Goal: Information Seeking & Learning: Learn about a topic

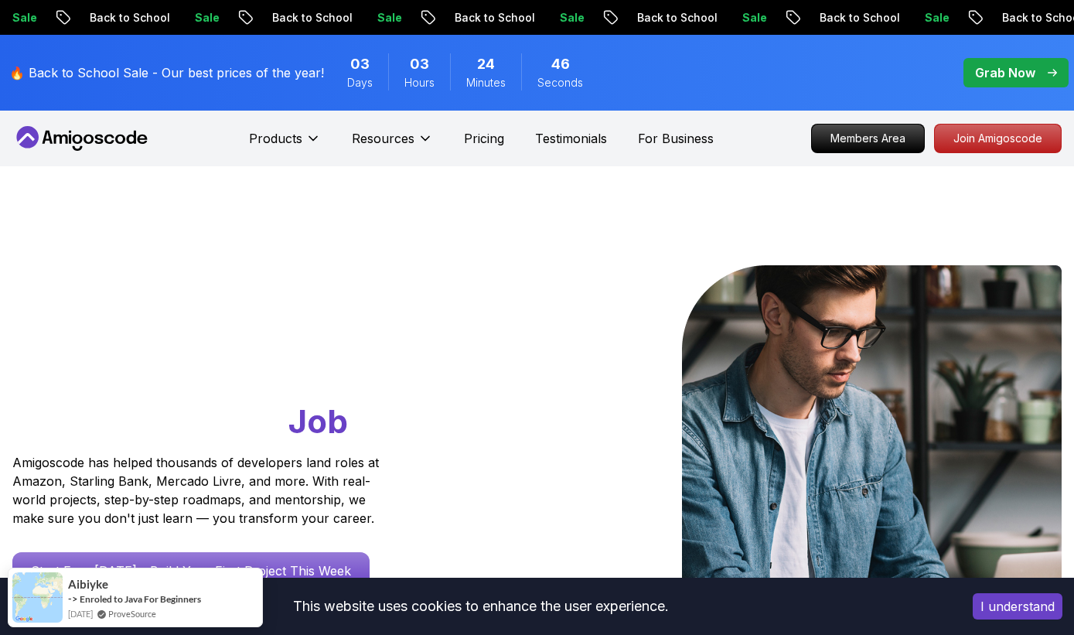
click at [991, 67] on p "Grab Now" at bounding box center [1005, 72] width 60 height 19
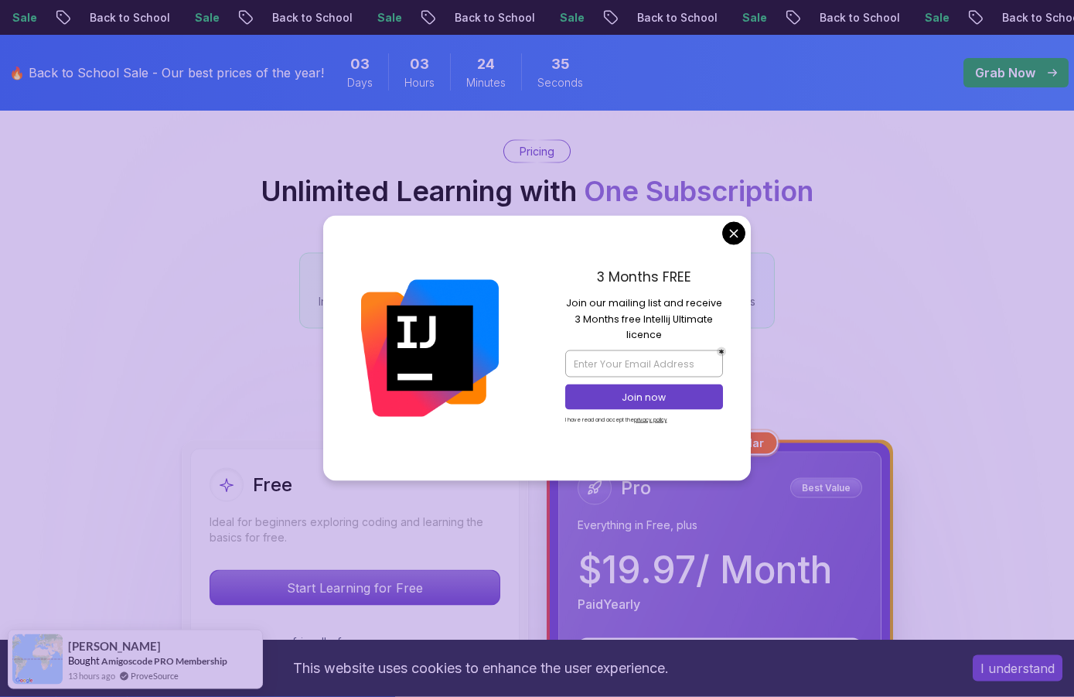
scroll to position [127, 0]
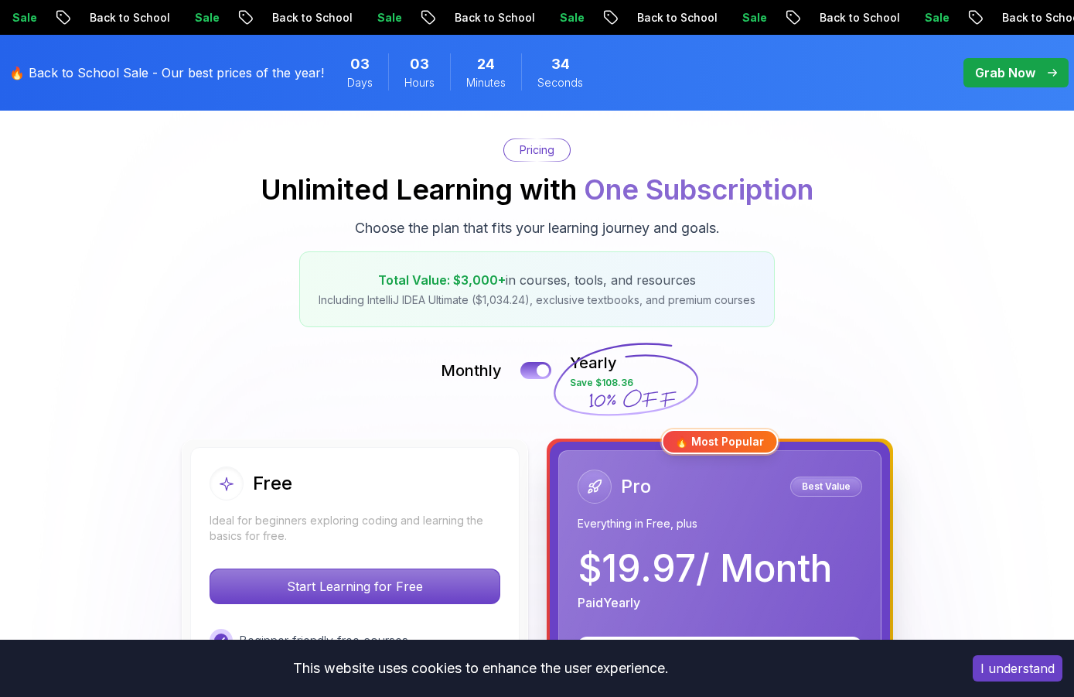
click at [738, 227] on div "Pricing Unlimited Learning with One Subscription Choose the plan that fits your…" at bounding box center [537, 232] width 1058 height 189
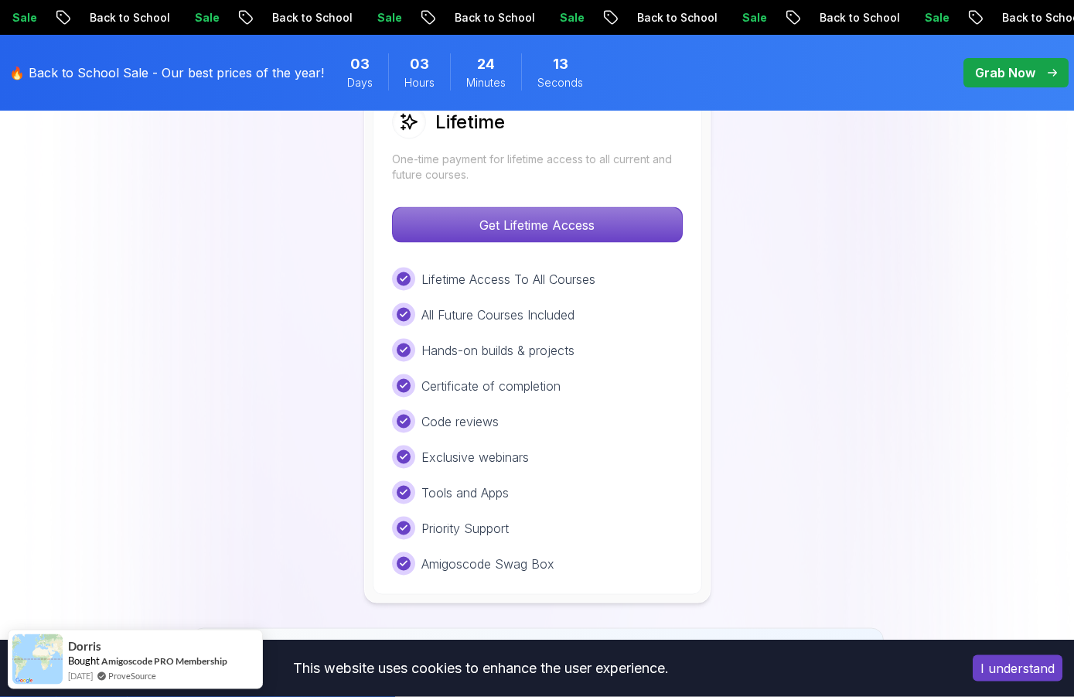
scroll to position [1237, 0]
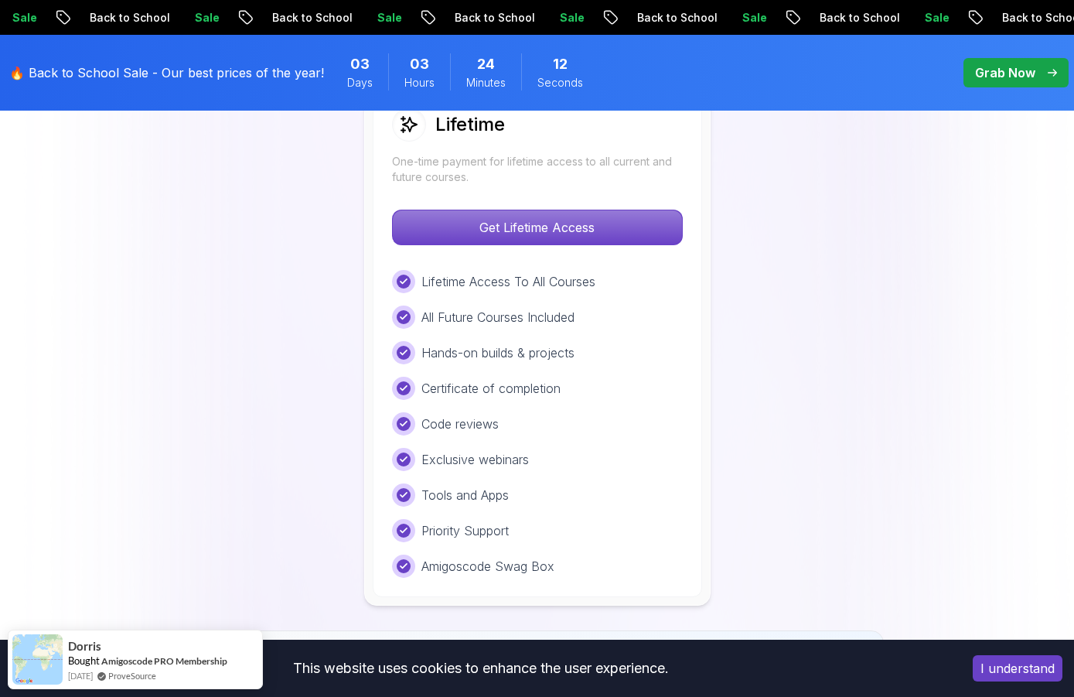
click at [415, 229] on p "Get Lifetime Access" at bounding box center [537, 227] width 289 height 34
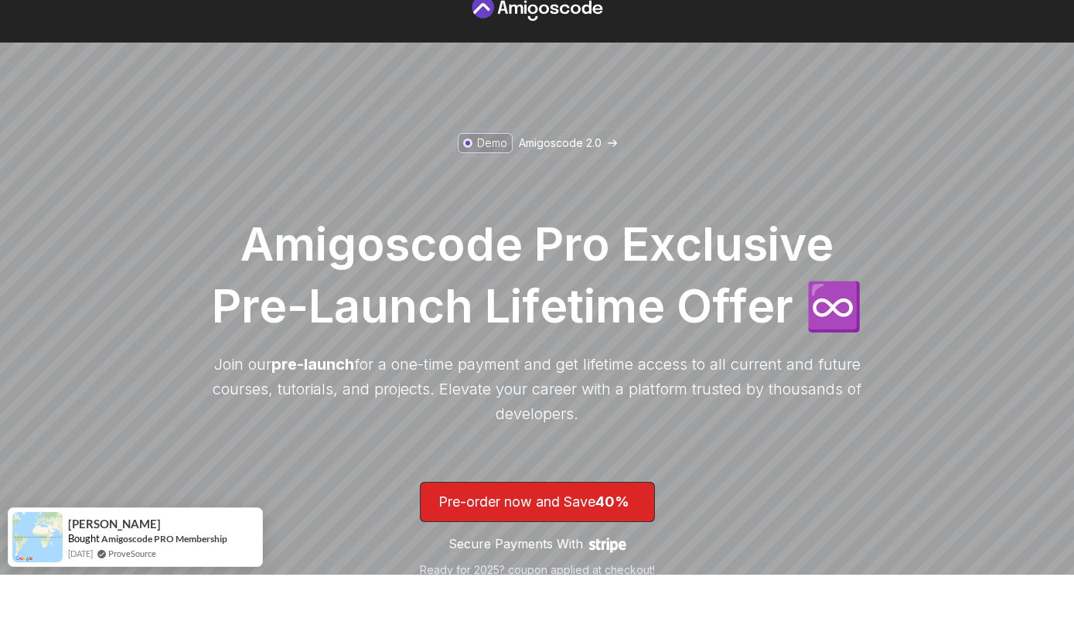
scroll to position [60, 0]
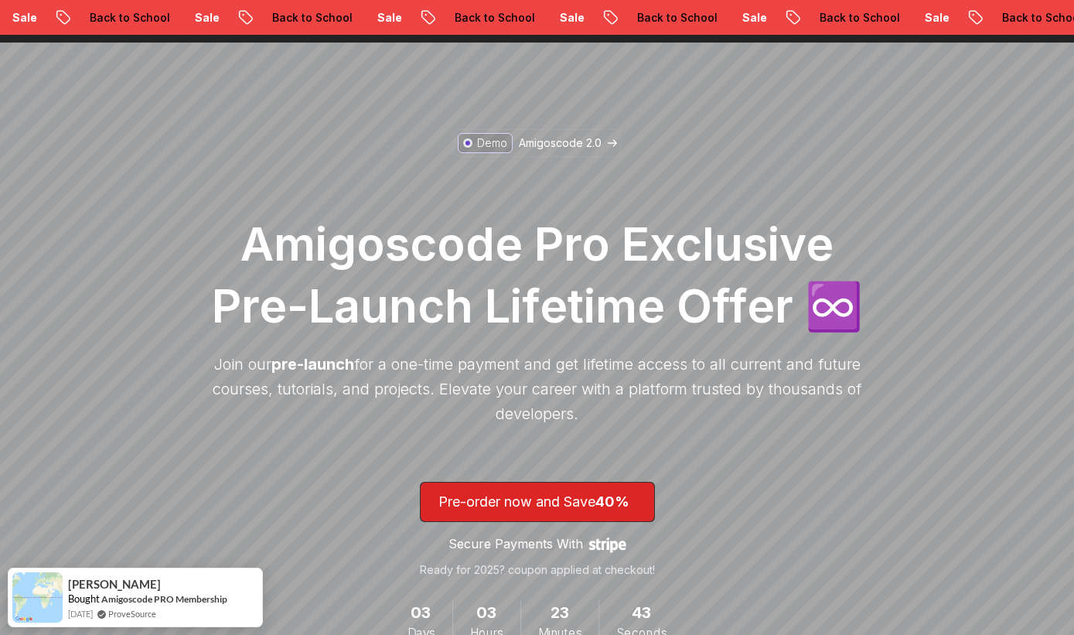
click at [787, 21] on icon at bounding box center [793, 17] width 12 height 12
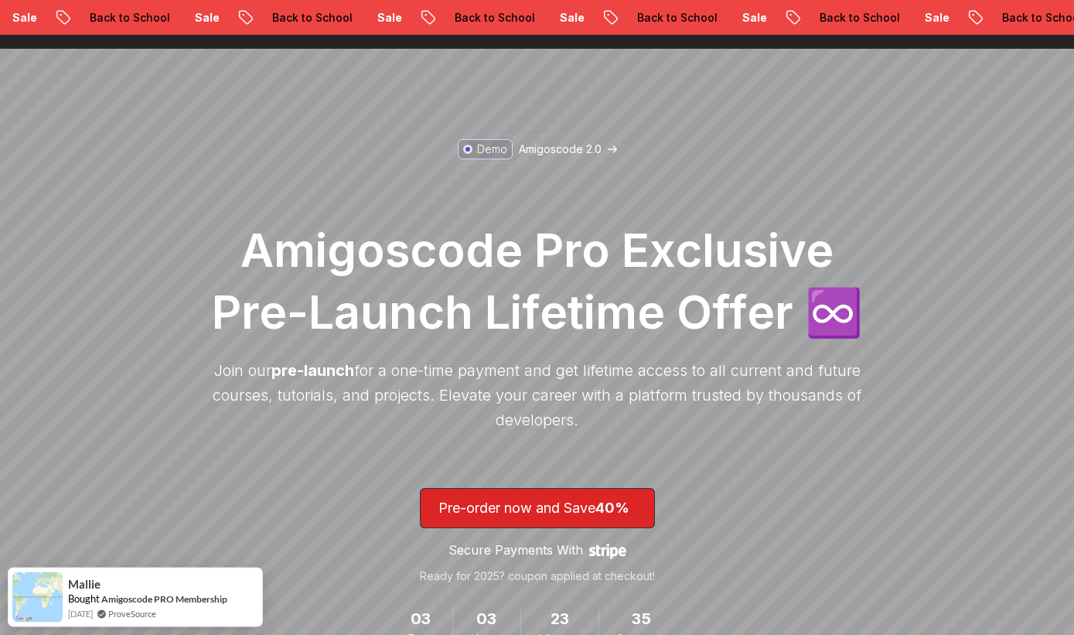
scroll to position [0, 0]
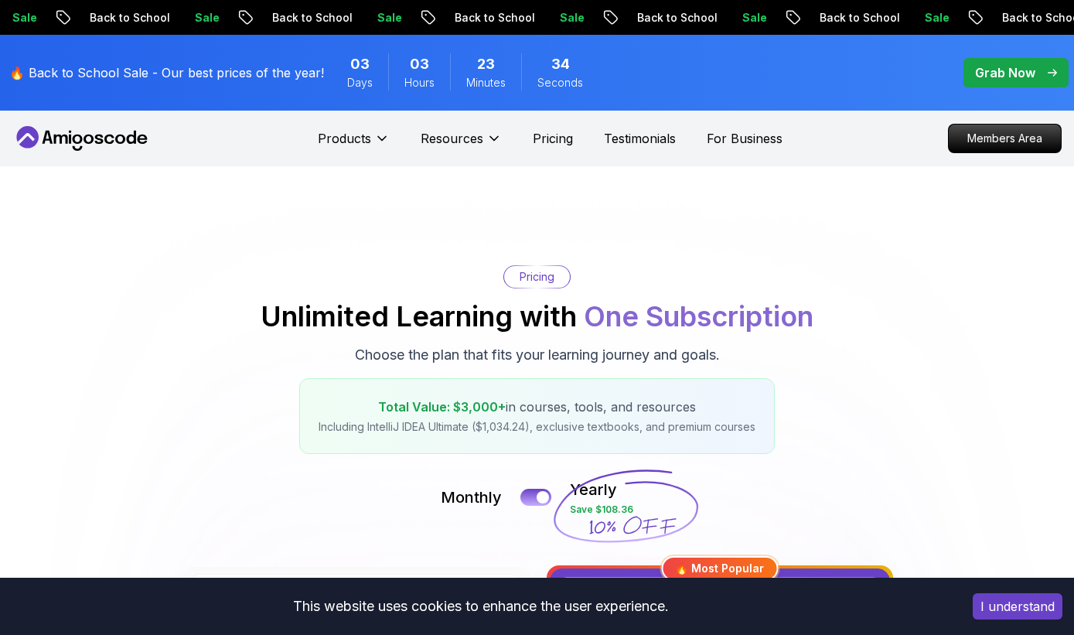
scroll to position [644, 0]
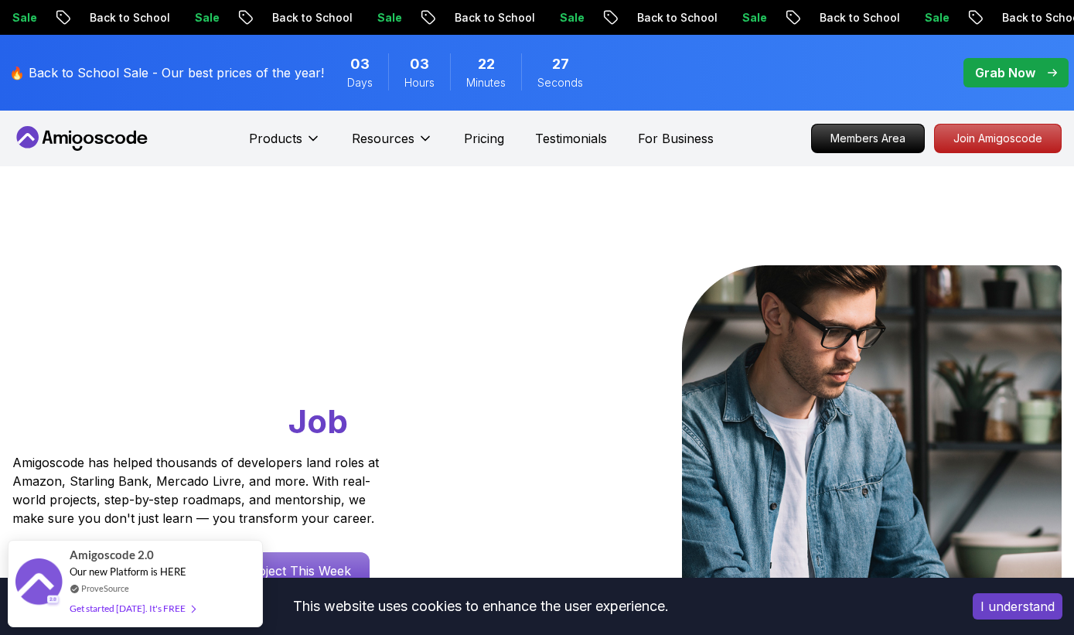
click at [376, 139] on p "Resources" at bounding box center [383, 138] width 63 height 19
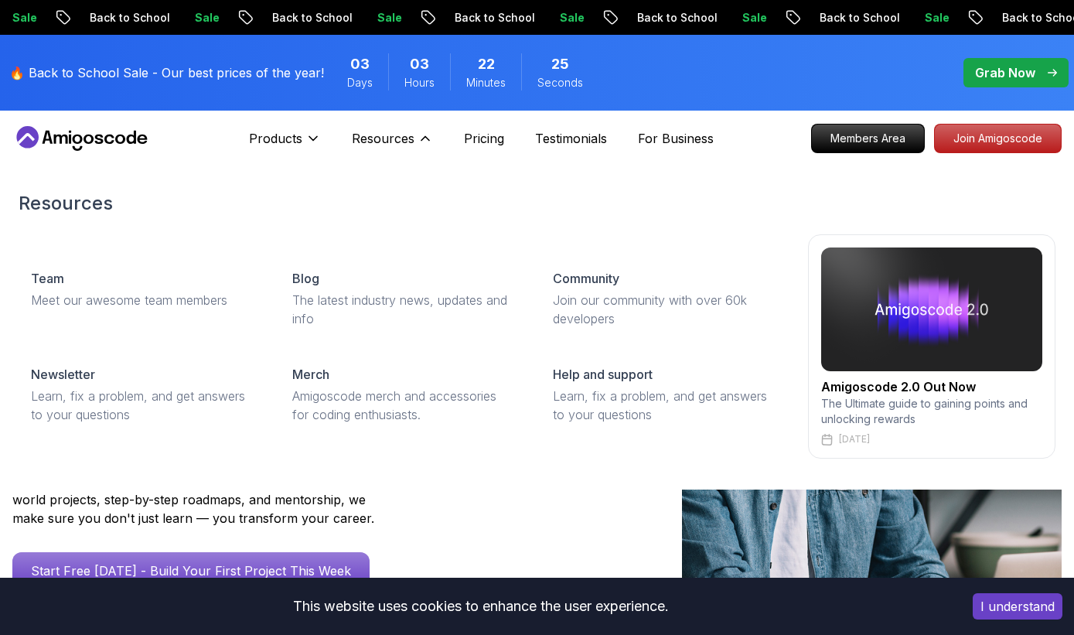
click at [281, 141] on p "Products" at bounding box center [275, 138] width 53 height 19
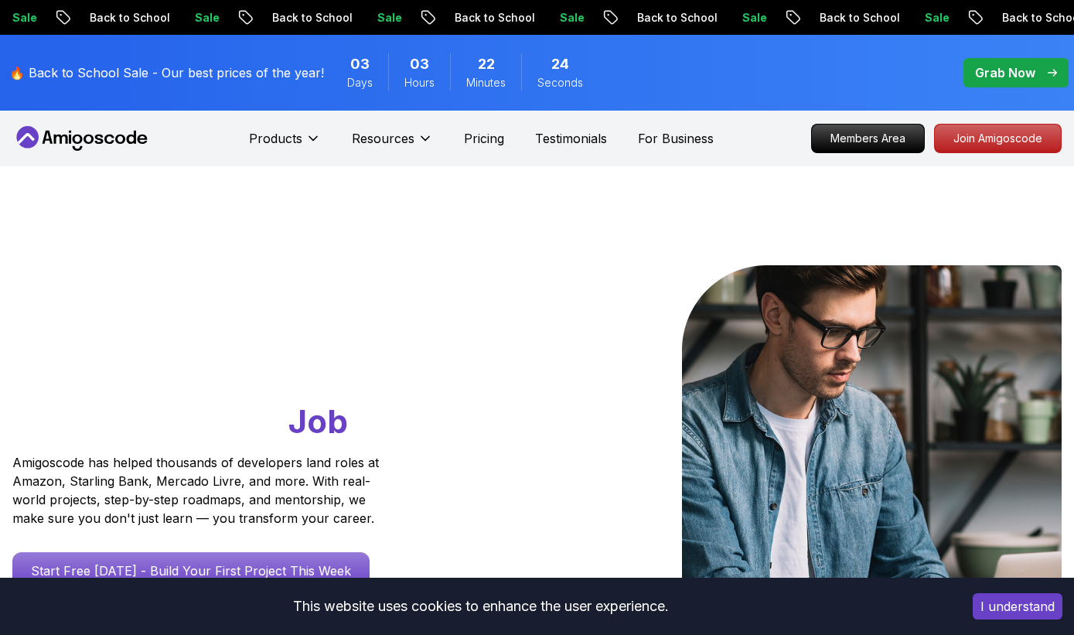
click at [253, 143] on p "Products" at bounding box center [275, 138] width 53 height 19
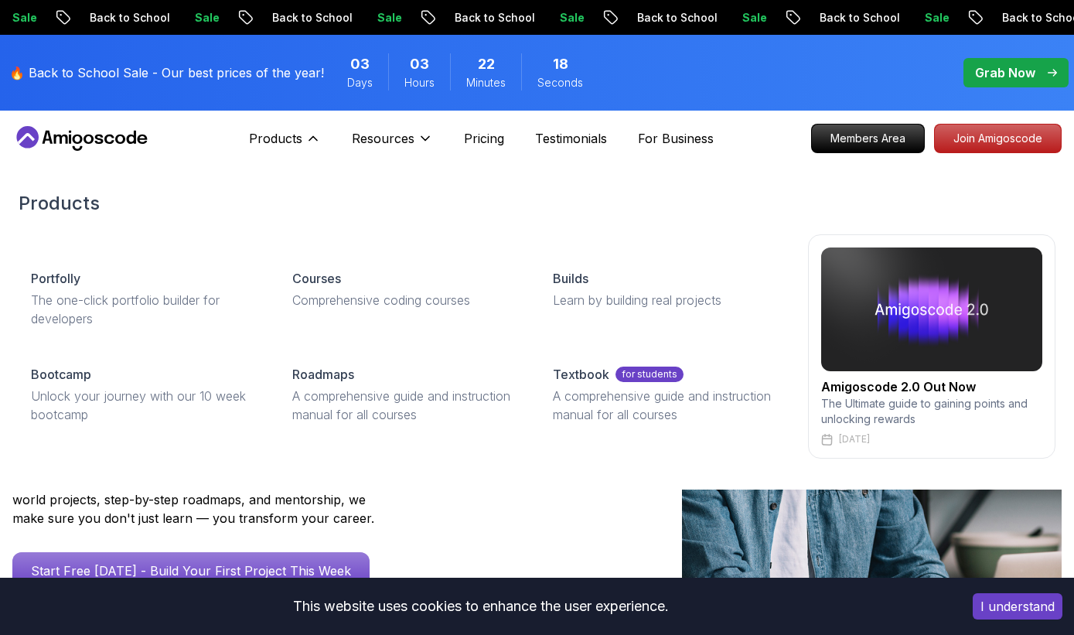
click at [301, 291] on p "Comprehensive coding courses" at bounding box center [404, 300] width 224 height 19
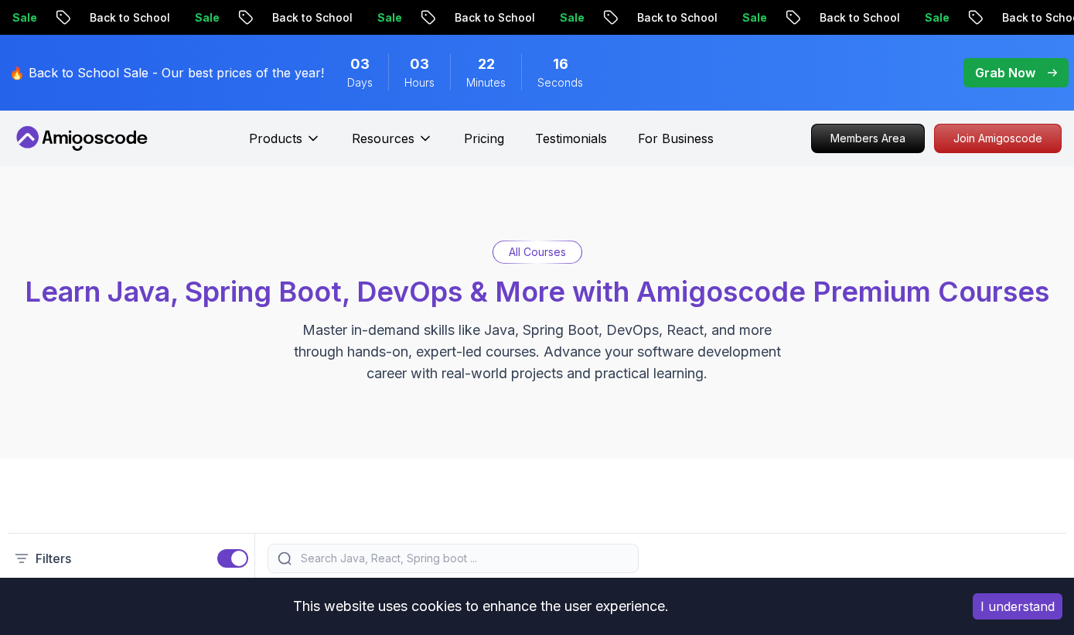
click at [373, 133] on p "Resources" at bounding box center [383, 138] width 63 height 19
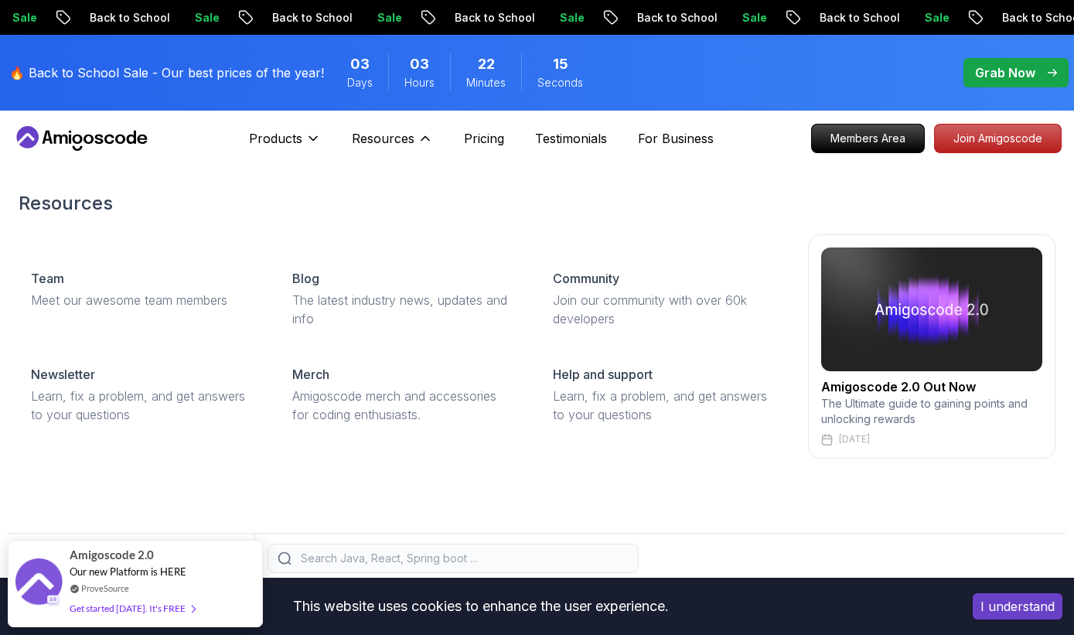
click at [323, 387] on p "Amigoscode merch and accessories for coding enthusiasts." at bounding box center [404, 405] width 224 height 37
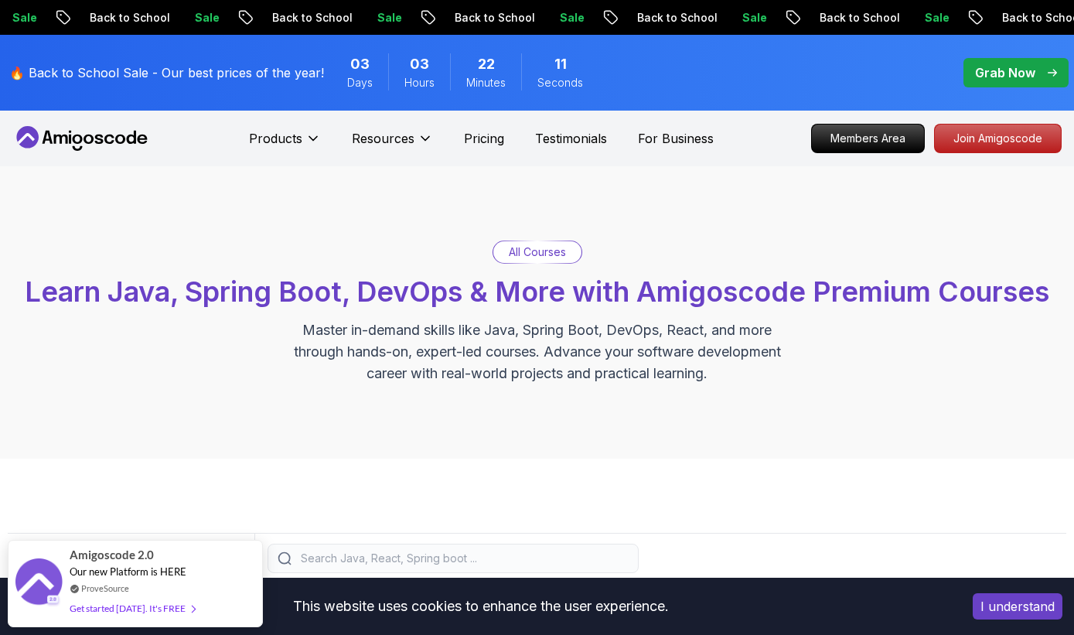
click at [379, 131] on p "Resources" at bounding box center [383, 138] width 63 height 19
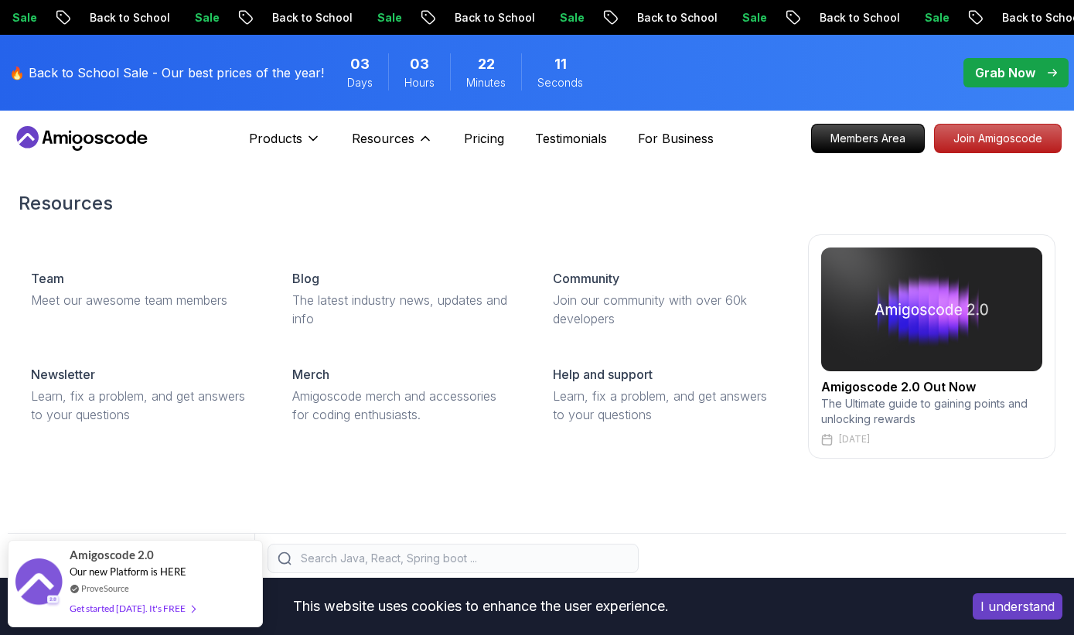
click at [271, 131] on p "Products" at bounding box center [275, 138] width 53 height 19
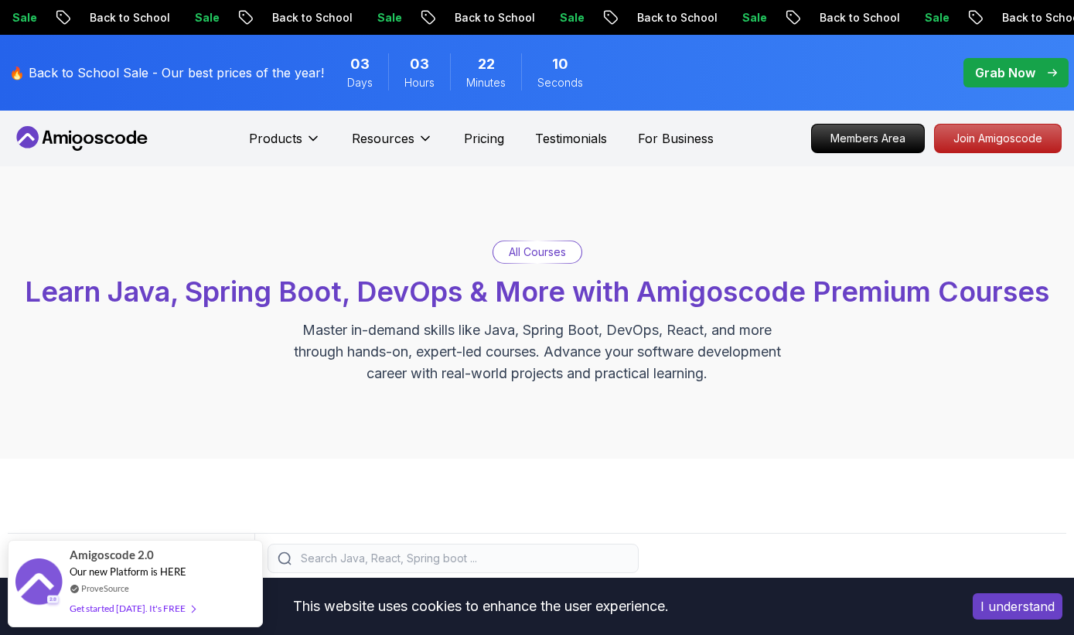
click at [276, 137] on p "Products" at bounding box center [275, 138] width 53 height 19
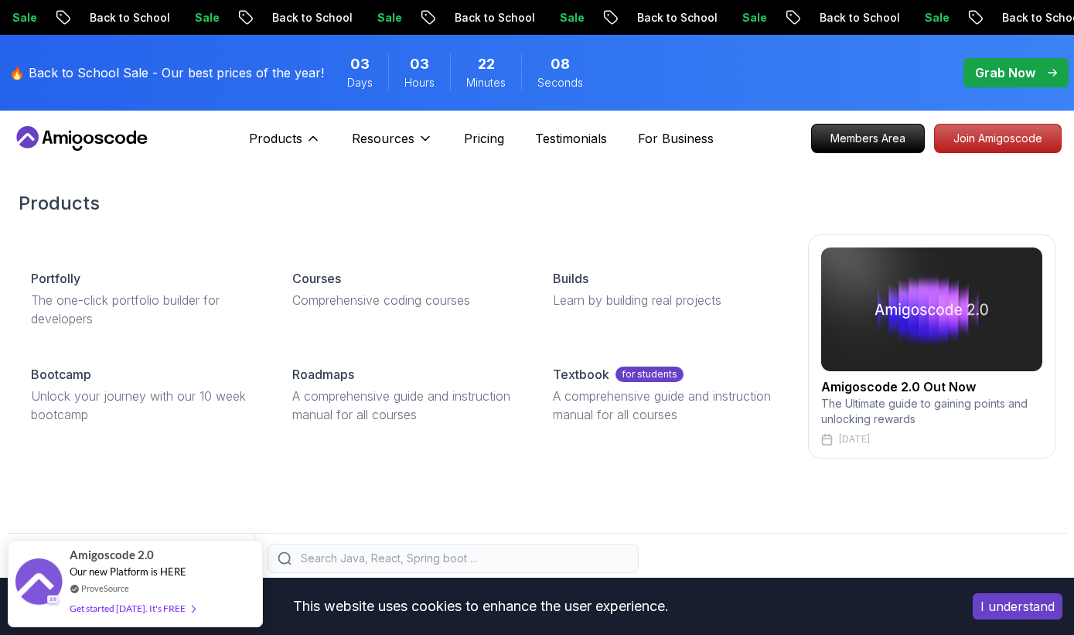
click at [305, 372] on p "Roadmaps" at bounding box center [323, 374] width 62 height 19
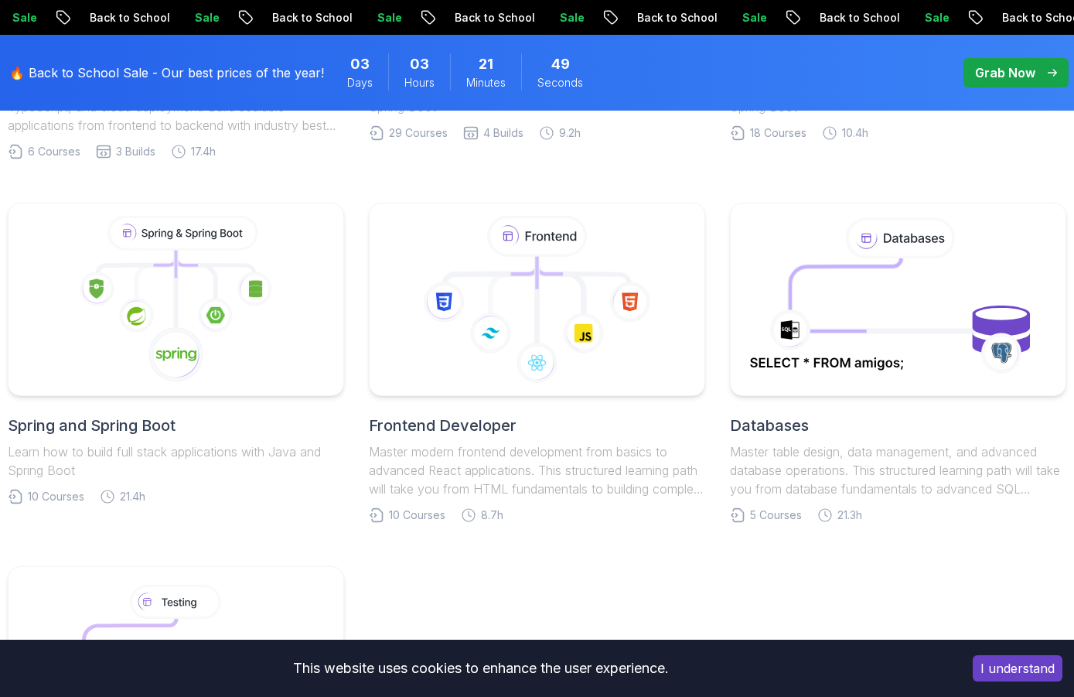
scroll to position [718, 0]
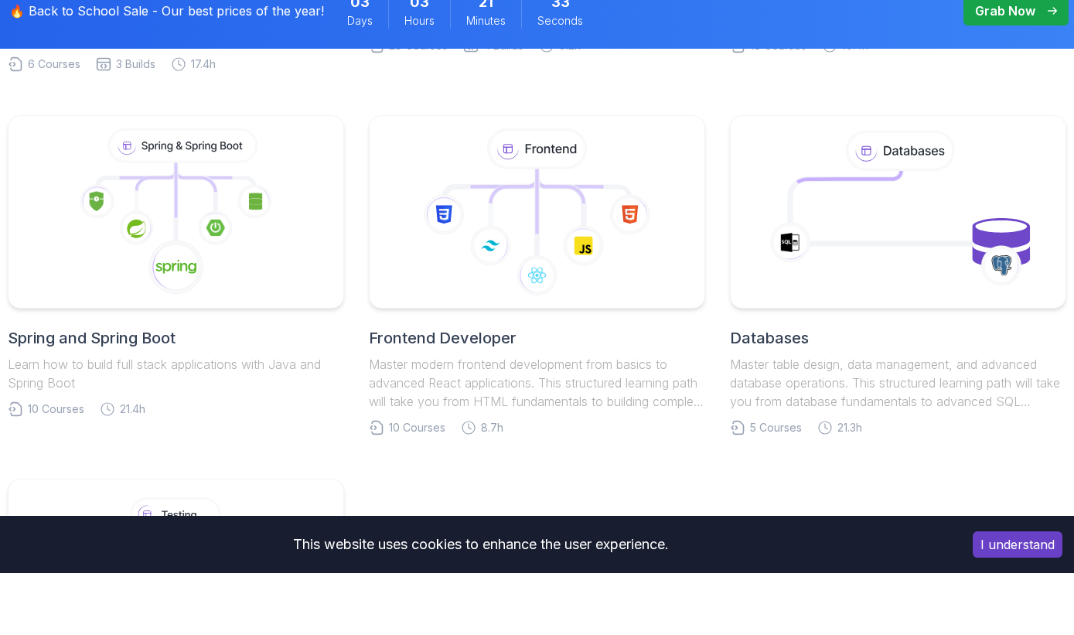
click at [1035, 598] on button "I understand" at bounding box center [1018, 606] width 90 height 26
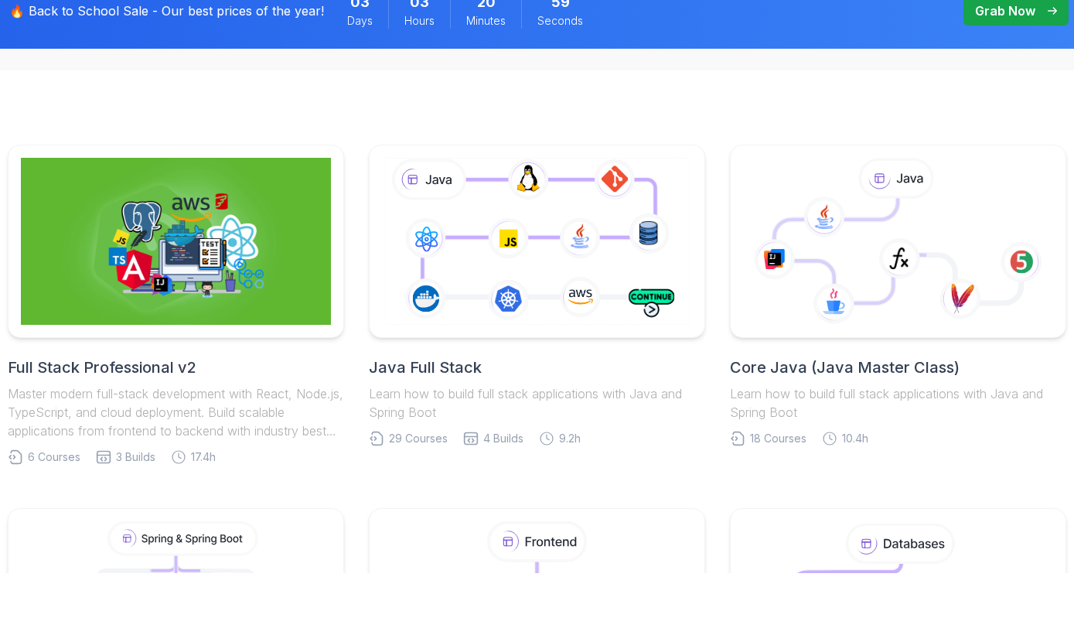
scroll to position [388, 0]
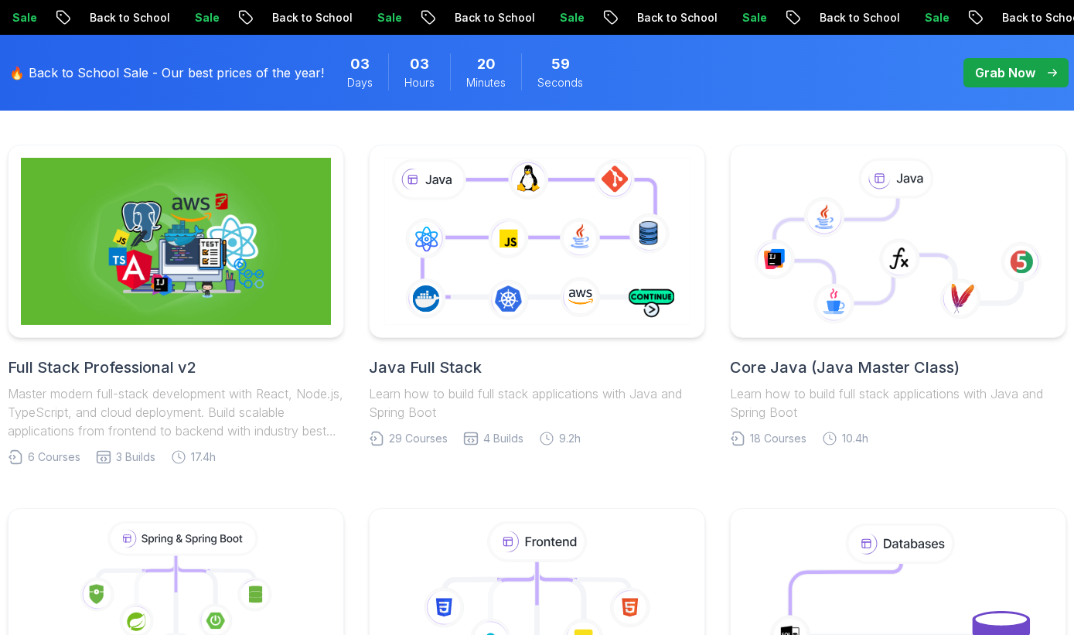
click at [119, 270] on img at bounding box center [176, 241] width 310 height 167
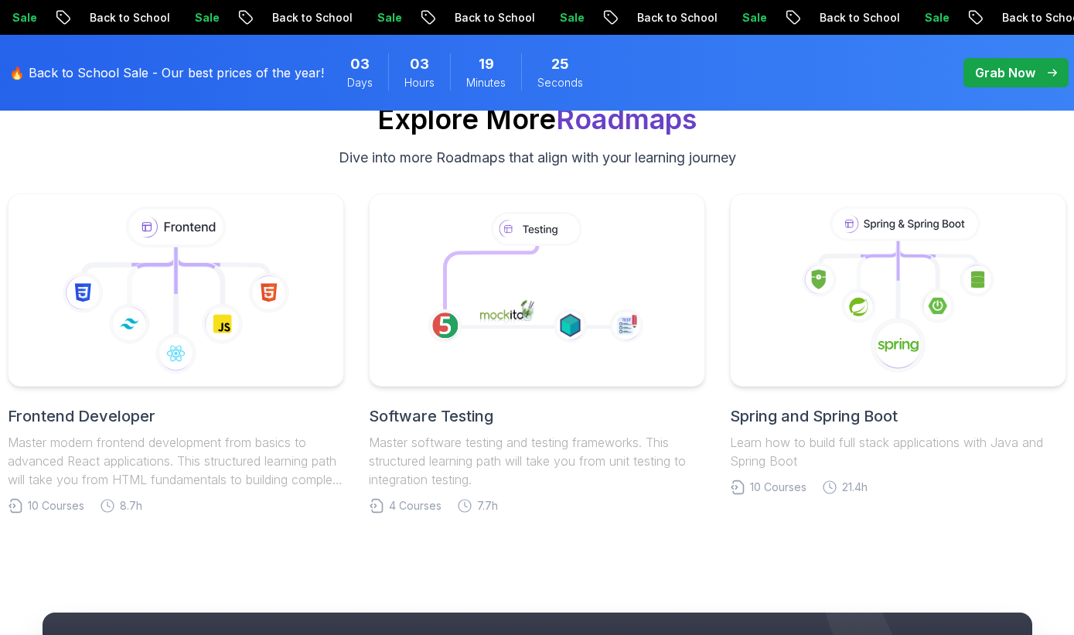
scroll to position [4902, 0]
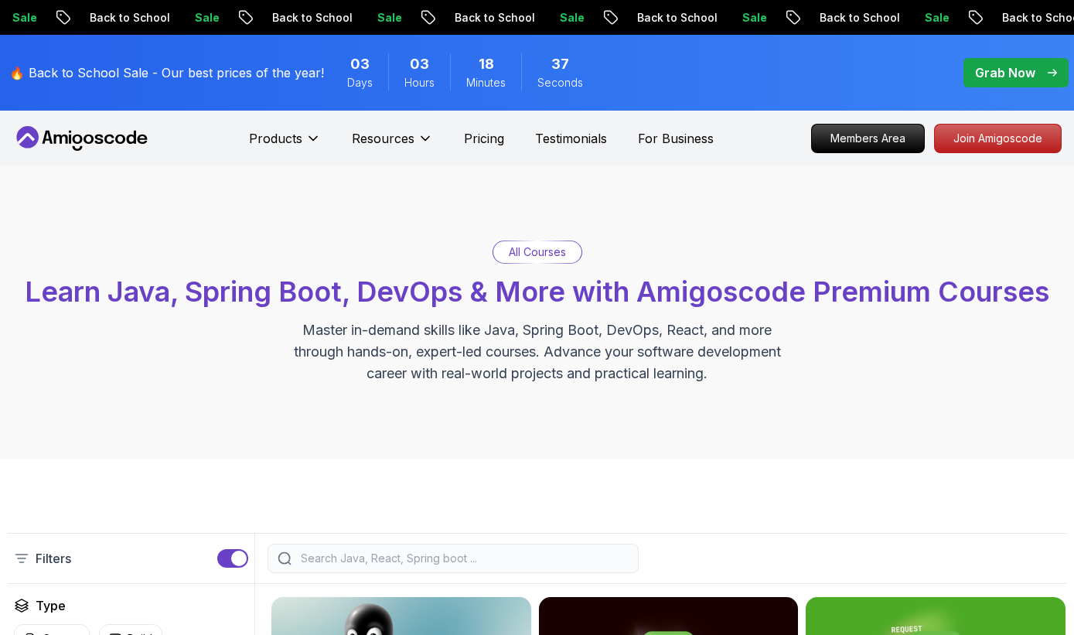
click at [298, 126] on div "Products" at bounding box center [285, 138] width 72 height 31
click at [266, 140] on p "Products" at bounding box center [275, 138] width 53 height 19
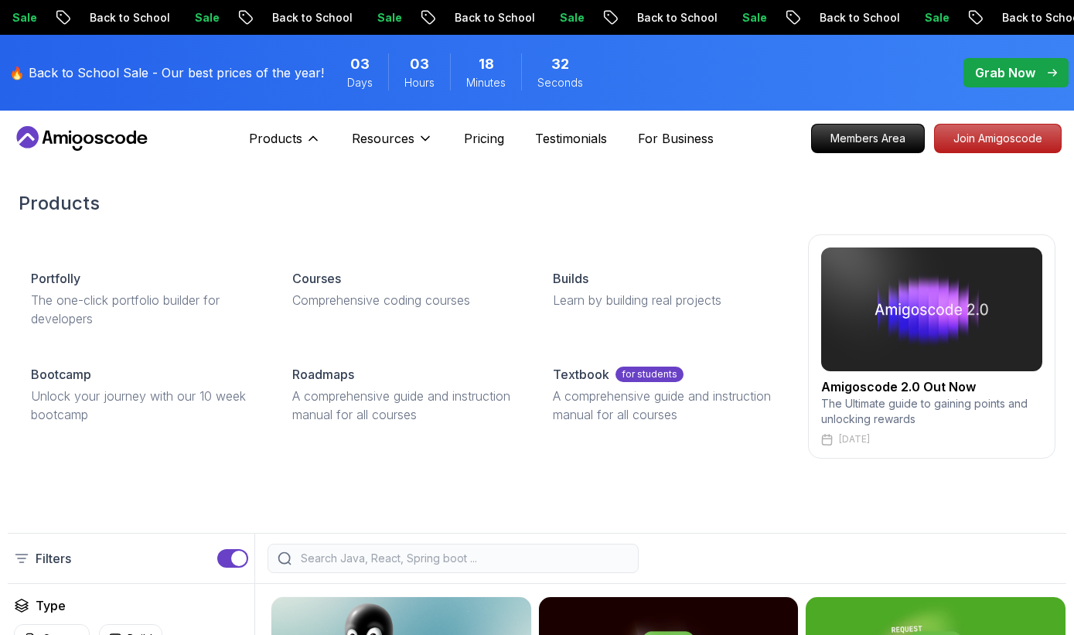
click at [271, 131] on p "Products" at bounding box center [275, 138] width 53 height 19
